Goal: Task Accomplishment & Management: Complete application form

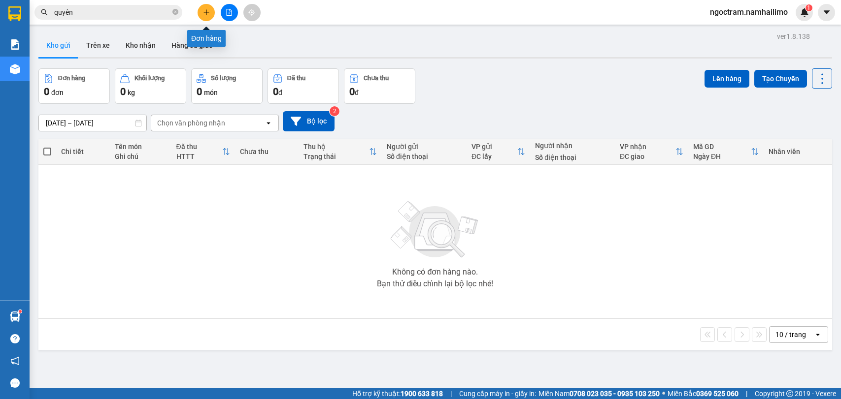
click at [205, 15] on icon "plus" at bounding box center [206, 12] width 7 height 7
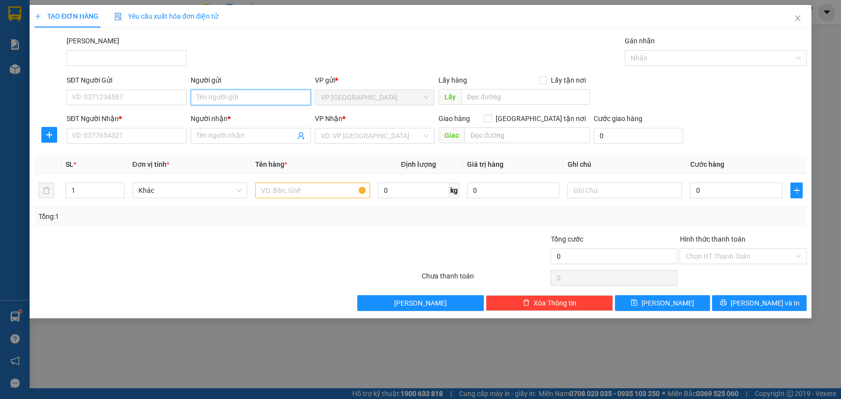
click at [222, 95] on input "Người gửi" at bounding box center [251, 98] width 120 height 16
click at [249, 139] on input "Người nhận *" at bounding box center [245, 135] width 98 height 11
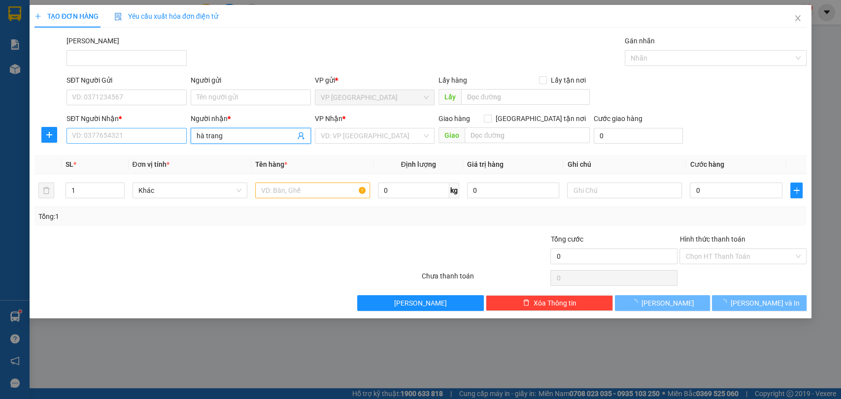
type input "hà trang"
click at [152, 130] on input "SĐT Người Nhận *" at bounding box center [126, 136] width 120 height 16
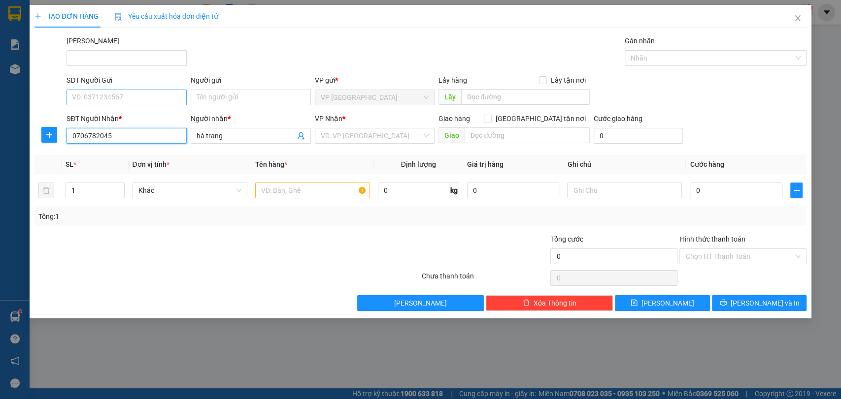
type input "0706782045"
click at [158, 99] on input "SĐT Người Gửi" at bounding box center [126, 98] width 120 height 16
type input "0766688850"
click at [193, 103] on input "Người gửi" at bounding box center [251, 98] width 120 height 16
type input "c chuyên"
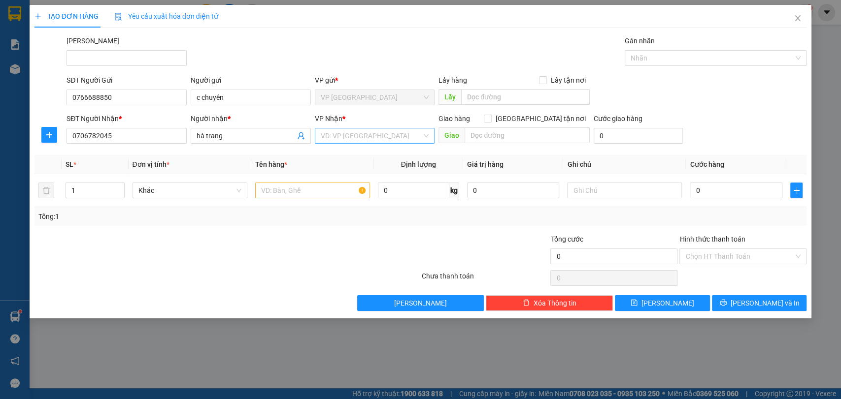
click at [397, 139] on input "search" at bounding box center [371, 136] width 101 height 15
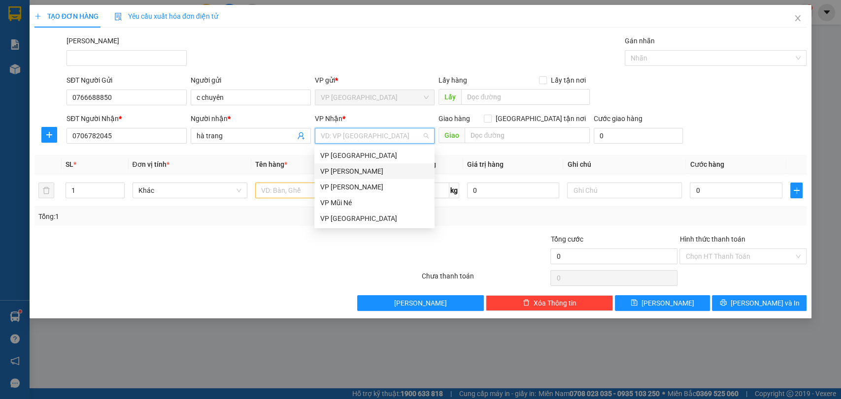
click at [405, 170] on div "VP [PERSON_NAME]" at bounding box center [374, 171] width 108 height 11
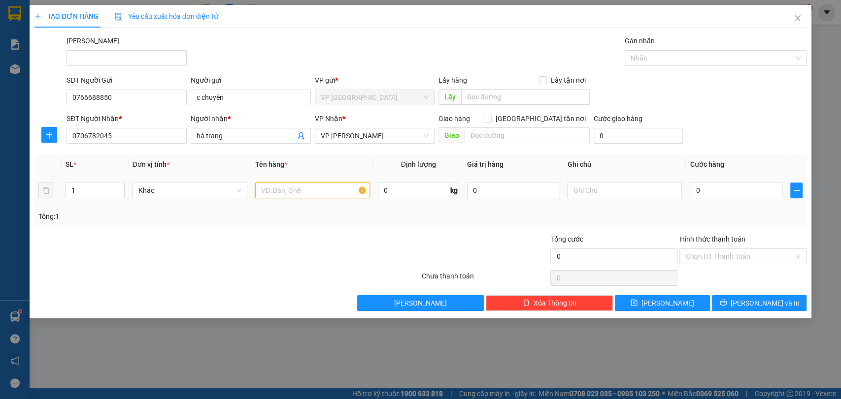
click at [284, 194] on input "text" at bounding box center [312, 191] width 115 height 16
type input "1 tx"
click at [724, 187] on input "0" at bounding box center [735, 191] width 93 height 16
type input "4"
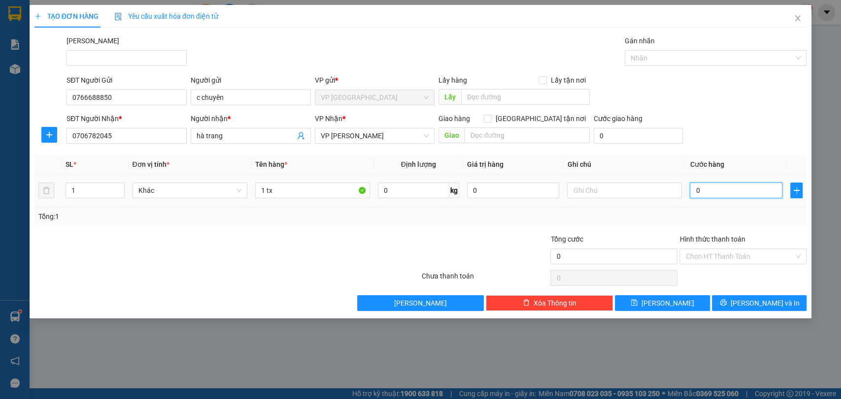
type input "4"
type input "40"
type input "400"
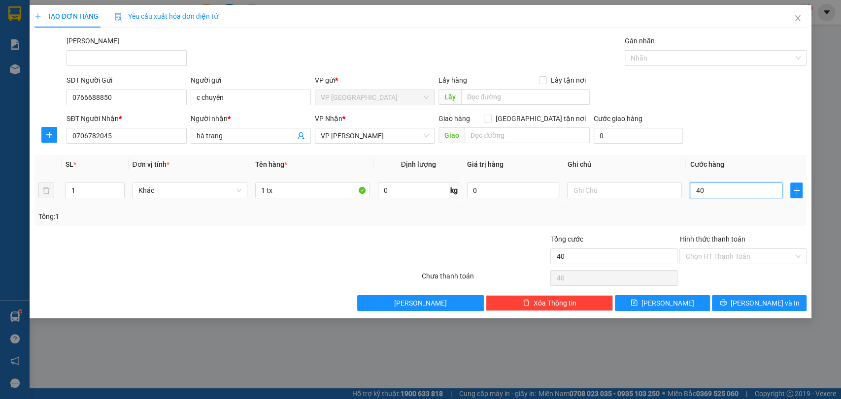
type input "400"
type input "4.000"
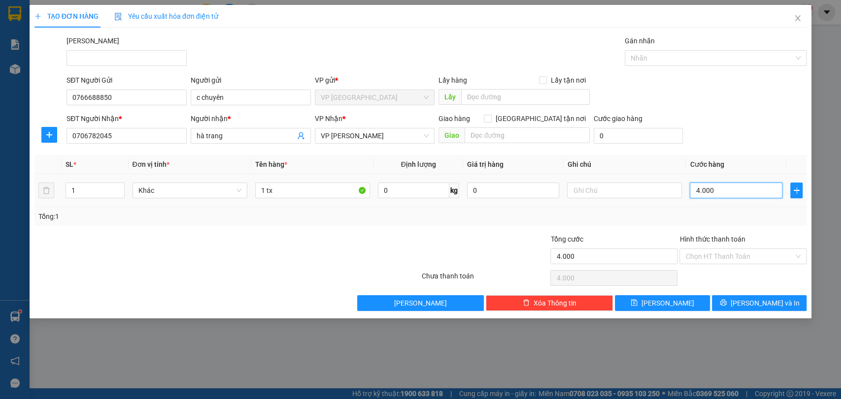
type input "40.000"
type input "400.000"
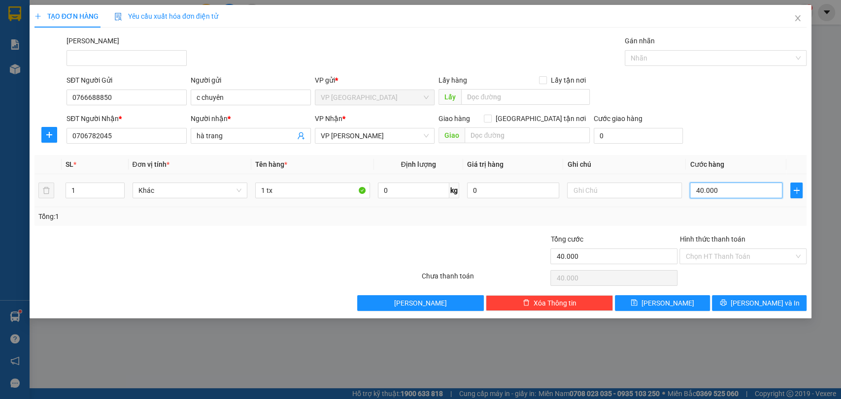
type input "400.000"
type input "40.000"
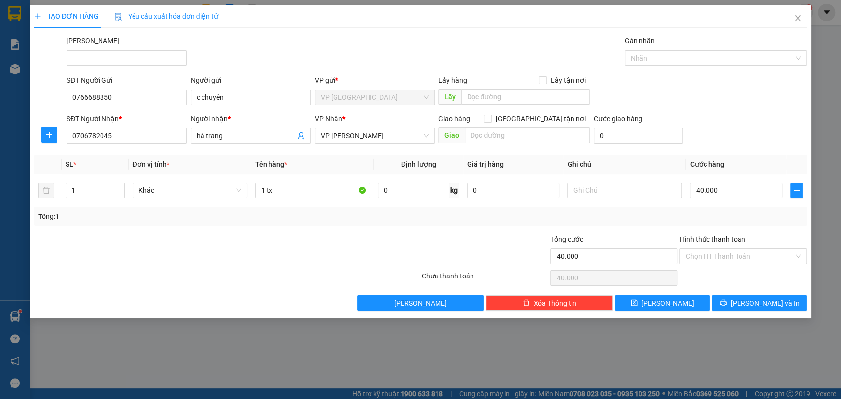
click at [761, 245] on div "Hình thức thanh toán" at bounding box center [742, 241] width 127 height 15
click at [764, 252] on input "Hình thức thanh toán" at bounding box center [739, 256] width 108 height 15
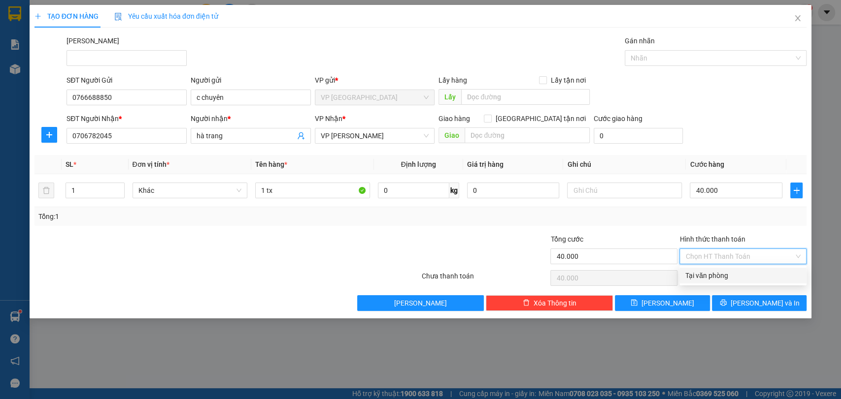
click at [767, 276] on div "Tại văn phòng" at bounding box center [742, 275] width 115 height 11
type input "0"
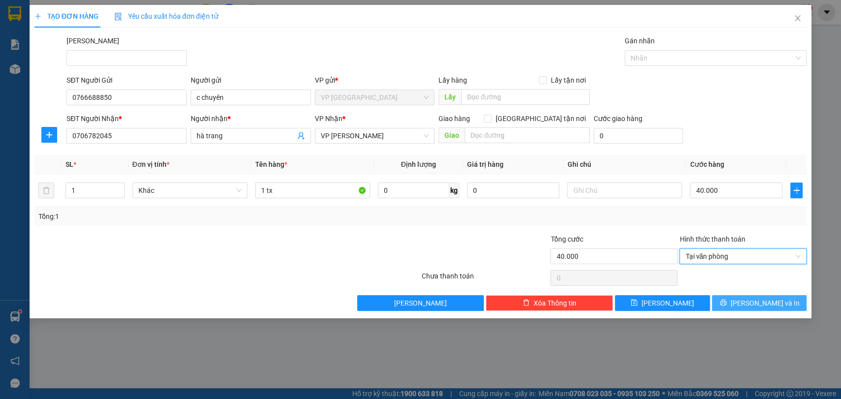
click at [767, 302] on span "[PERSON_NAME] và In" at bounding box center [764, 303] width 69 height 11
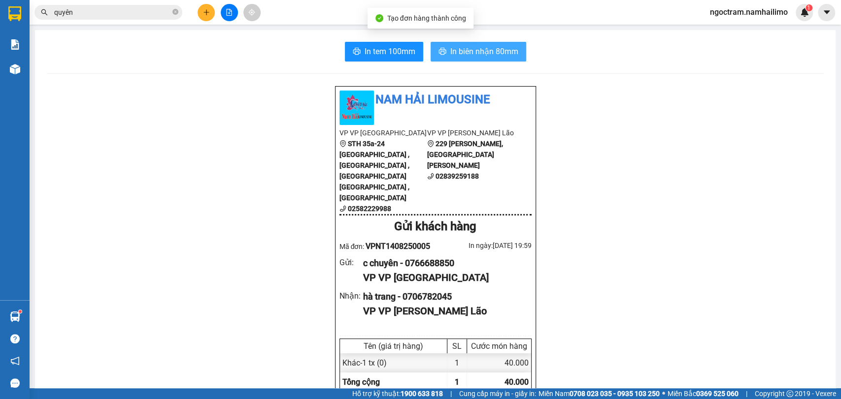
click at [483, 60] on button "In biên nhận 80mm" at bounding box center [478, 52] width 96 height 20
click at [210, 11] on button at bounding box center [205, 12] width 17 height 17
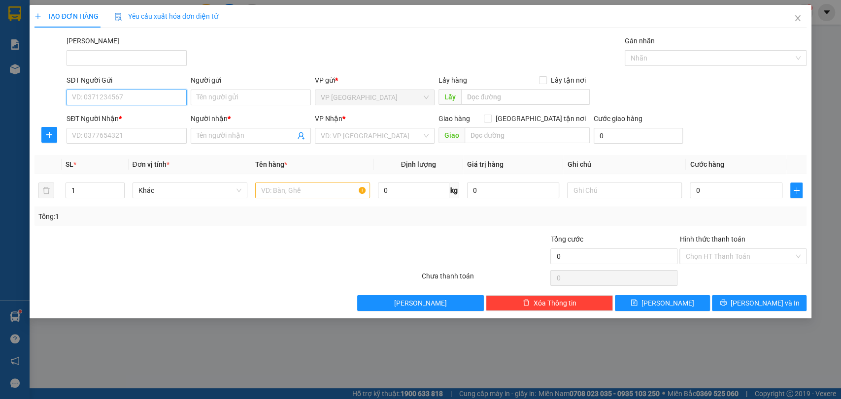
click at [145, 102] on input "SĐT Người Gửi" at bounding box center [126, 98] width 120 height 16
click at [227, 101] on input "Người gửi" at bounding box center [251, 98] width 120 height 16
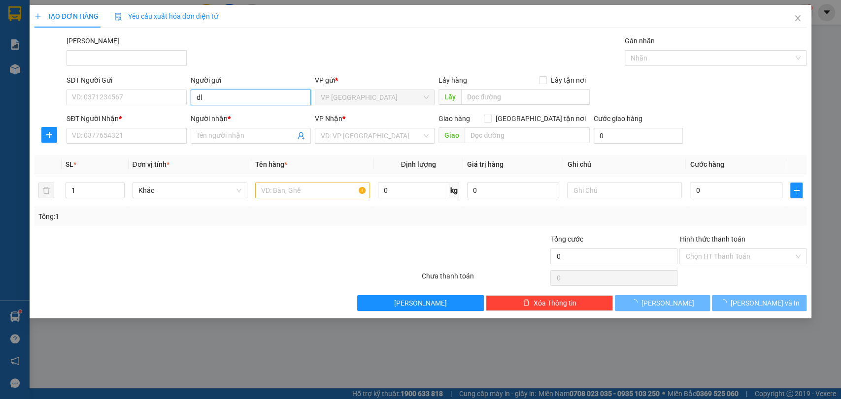
type input "d"
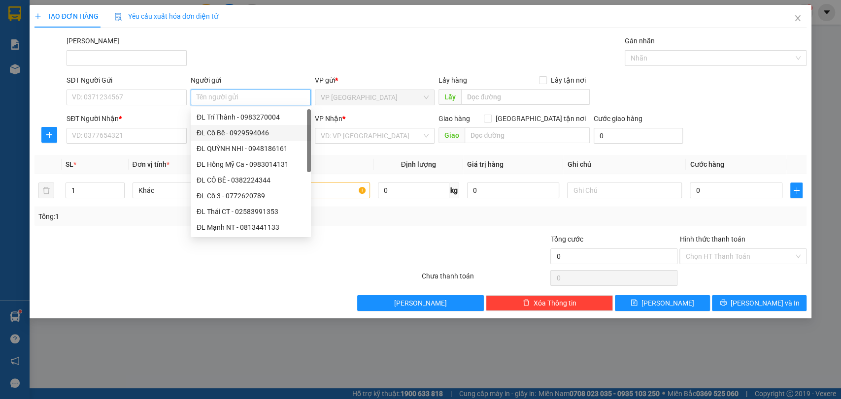
click at [233, 129] on div "ĐL Cô Bê - 0929594046" at bounding box center [250, 133] width 108 height 11
type input "0929594046"
type input "ĐL Cô Bê"
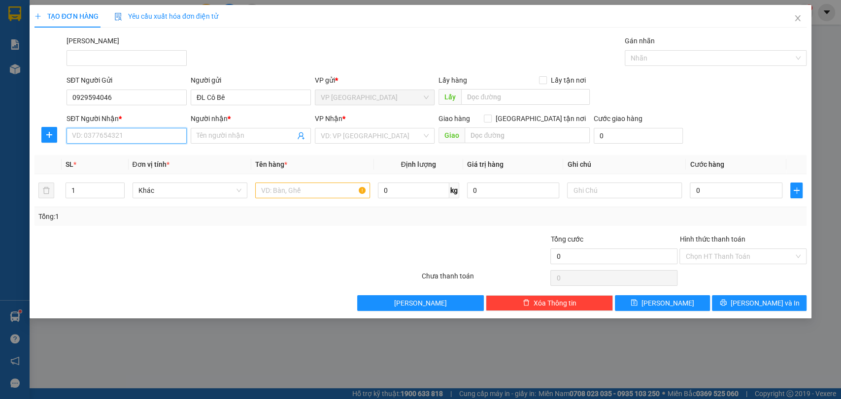
click at [118, 136] on input "SĐT Người Nhận *" at bounding box center [126, 136] width 120 height 16
type input "0772453637"
click at [136, 156] on div "0772453637 - MI" at bounding box center [126, 155] width 108 height 11
type input "MI"
type input "NT BC 22/6"
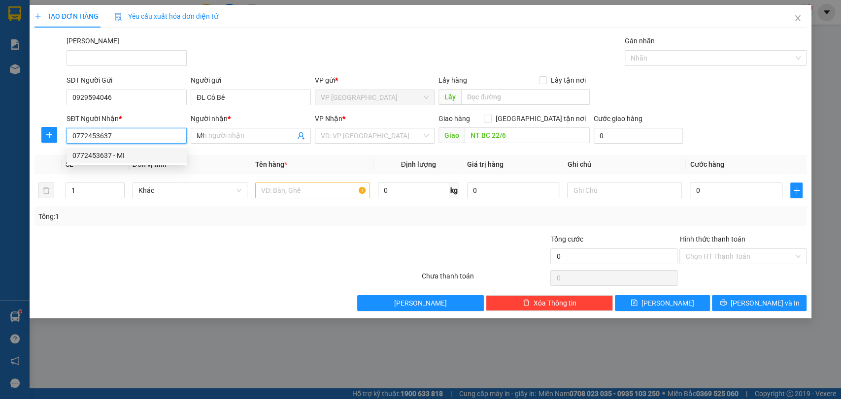
type input "40.000"
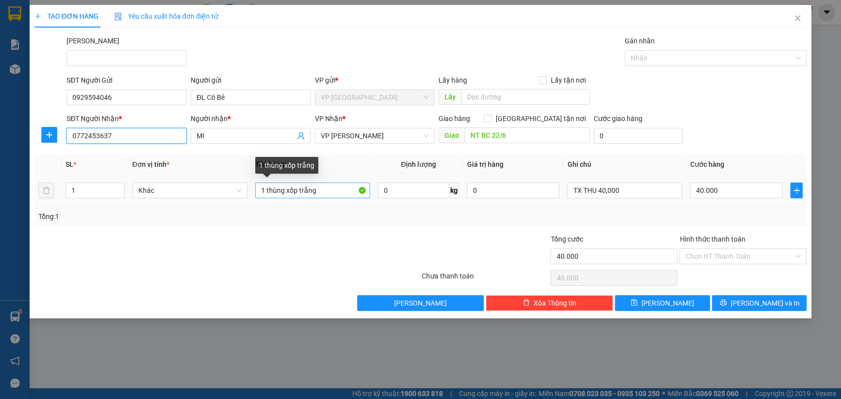
type input "0772453637"
click at [339, 188] on input "1 thùng xốp trắng" at bounding box center [312, 191] width 115 height 16
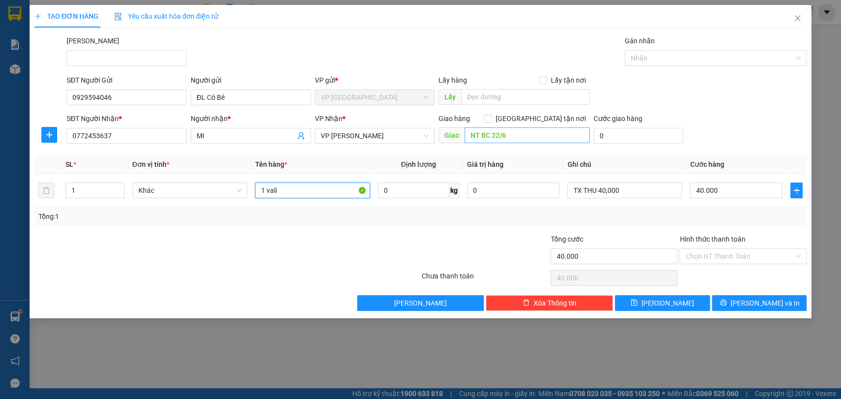
type input "1 vali"
click at [553, 142] on input "NT BC 22/6" at bounding box center [526, 136] width 125 height 16
click at [670, 152] on div "Transit Pickup Surcharge Ids Transit Deliver Surcharge Ids Transit Deliver Surc…" at bounding box center [420, 173] width 772 height 276
click at [774, 298] on span "[PERSON_NAME] và In" at bounding box center [764, 303] width 69 height 11
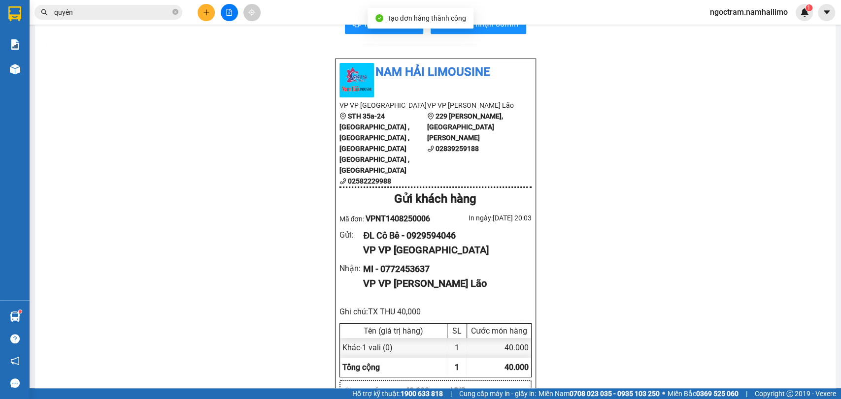
scroll to position [55, 0]
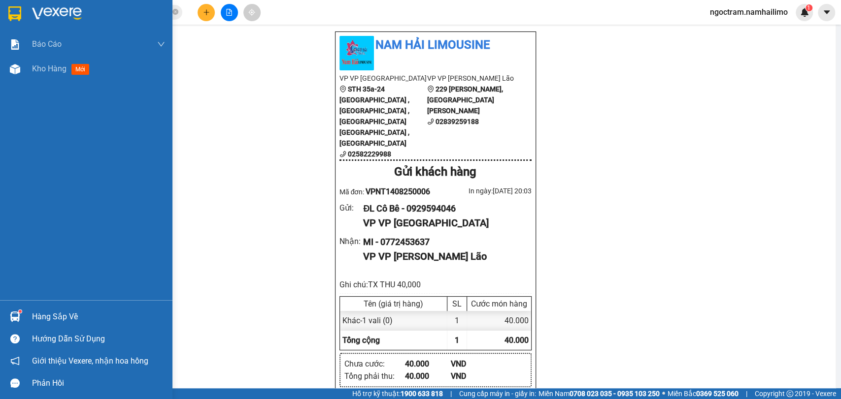
click at [16, 8] on img at bounding box center [14, 13] width 13 height 15
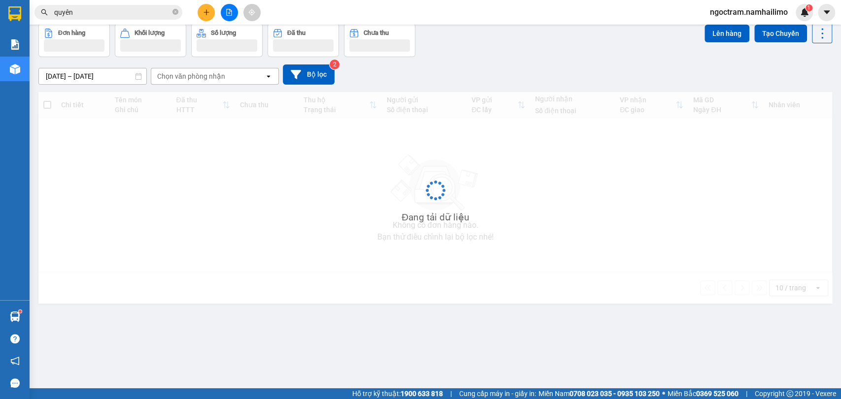
scroll to position [45, 0]
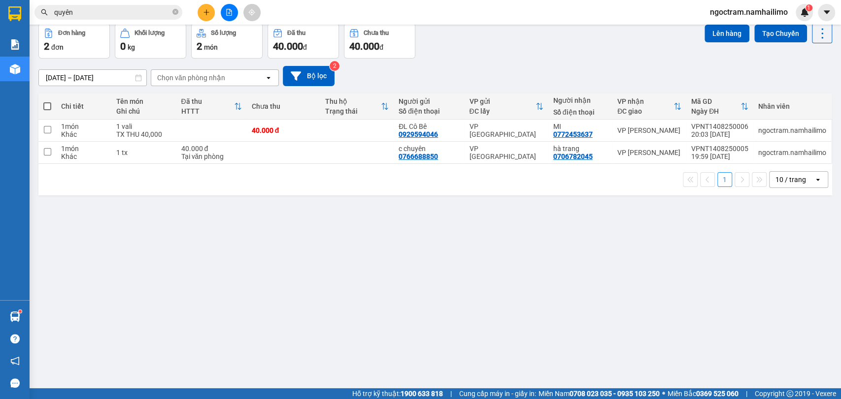
click at [46, 105] on span at bounding box center [47, 106] width 8 height 8
click at [47, 101] on input "checkbox" at bounding box center [47, 101] width 0 height 0
checkbox input "true"
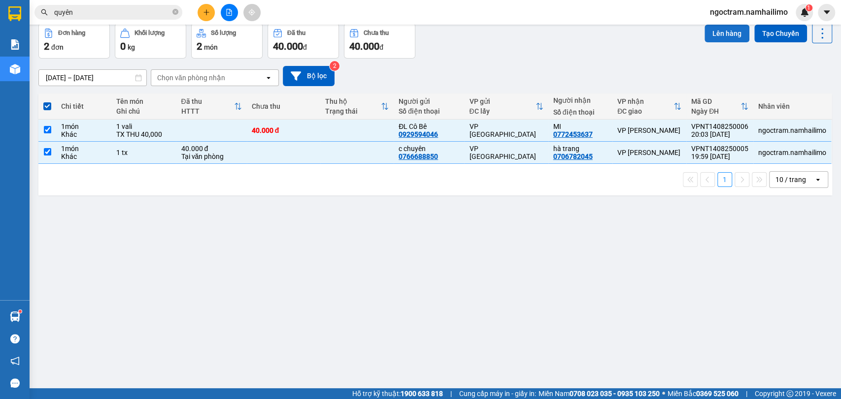
click at [726, 33] on button "Lên hàng" at bounding box center [726, 34] width 45 height 18
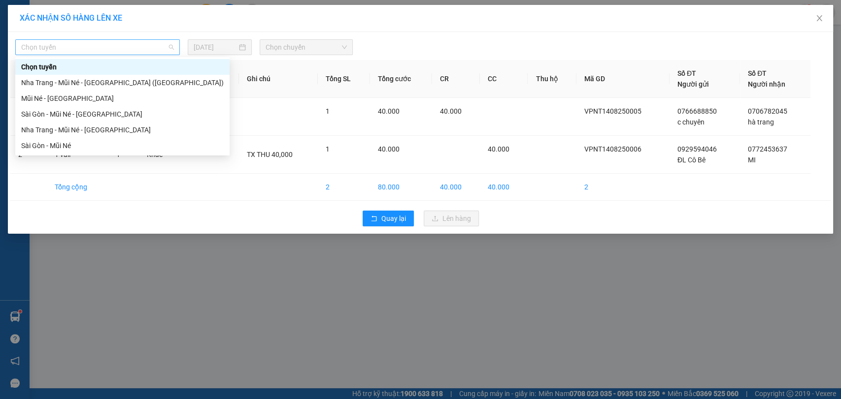
click at [149, 54] on span "Chọn tuyến" at bounding box center [97, 47] width 153 height 15
click at [139, 129] on div "Nha Trang - Mũi Né - [GEOGRAPHIC_DATA]" at bounding box center [122, 130] width 202 height 11
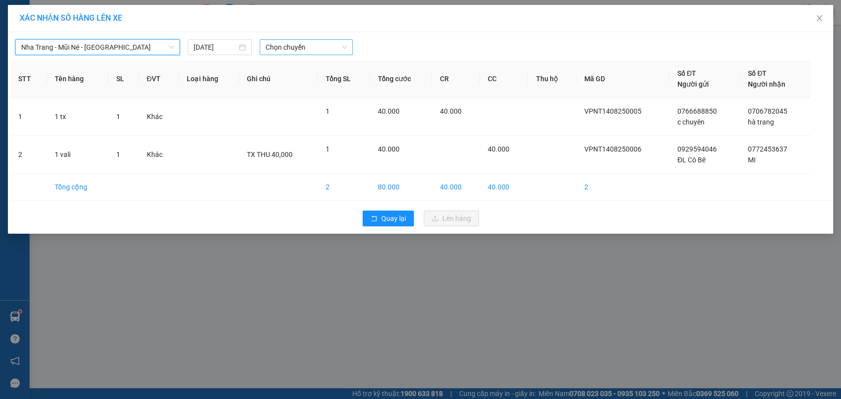
click at [299, 44] on span "Chọn chuyến" at bounding box center [305, 47] width 81 height 15
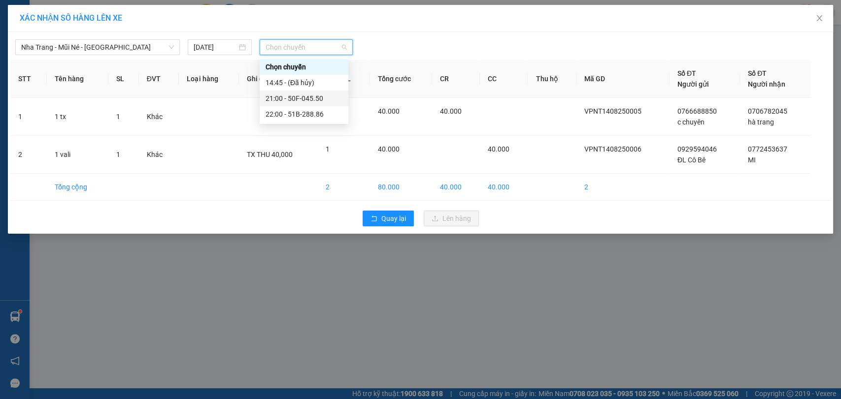
click at [315, 97] on div "21:00 - 50F-045.50" at bounding box center [303, 98] width 77 height 11
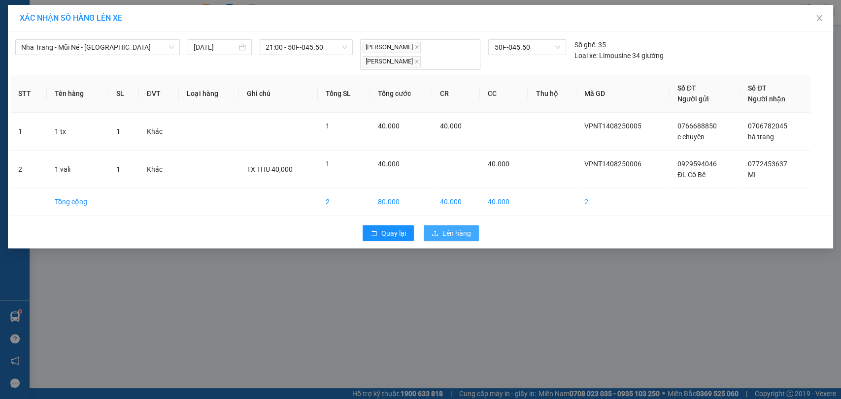
click at [465, 234] on span "Lên hàng" at bounding box center [456, 233] width 29 height 11
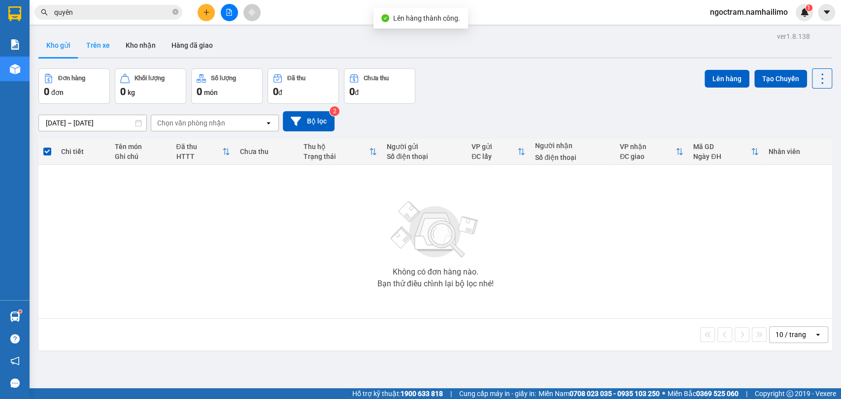
click at [91, 49] on button "Trên xe" at bounding box center [97, 45] width 39 height 24
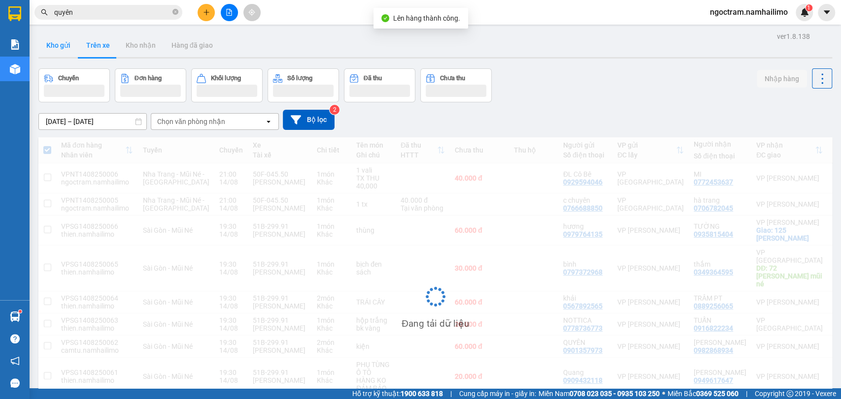
click at [66, 48] on button "Kho gửi" at bounding box center [58, 45] width 40 height 24
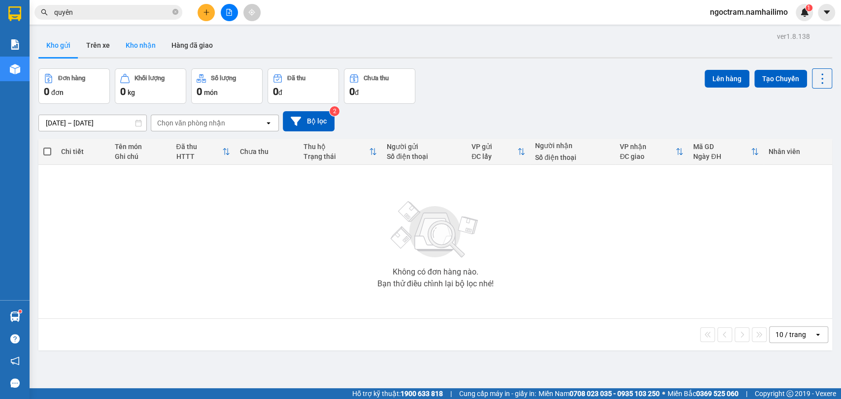
click at [150, 46] on button "Kho nhận" at bounding box center [141, 45] width 46 height 24
